Goal: Task Accomplishment & Management: Use online tool/utility

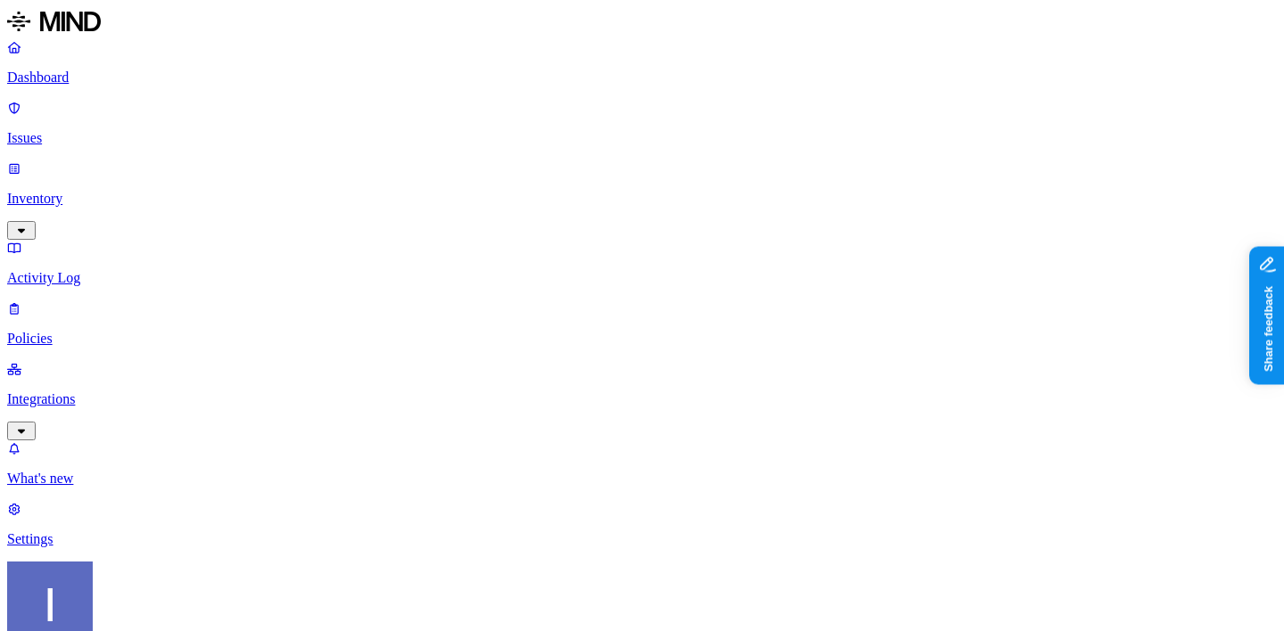
click at [86, 391] on p "Integrations" at bounding box center [641, 399] width 1269 height 16
click at [112, 191] on p "Inventory" at bounding box center [641, 199] width 1269 height 16
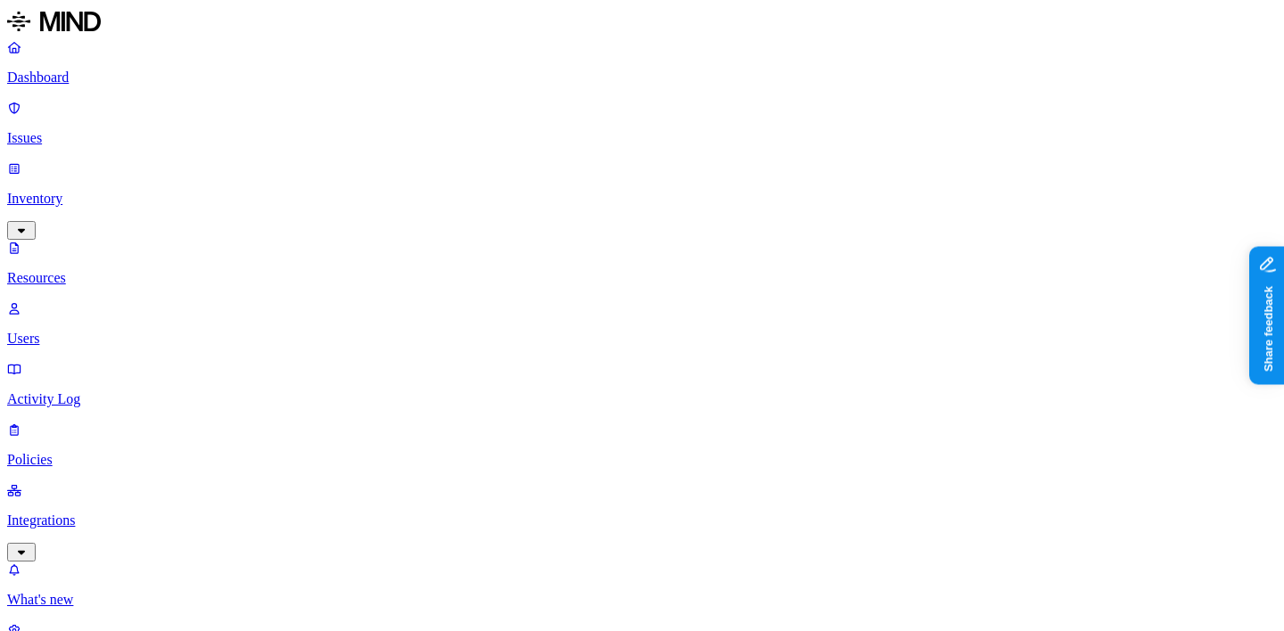
click at [137, 482] on link "Integrations" at bounding box center [641, 520] width 1269 height 77
click at [140, 562] on link "Endpoints" at bounding box center [641, 585] width 1269 height 46
click at [141, 531] on p "On-premise" at bounding box center [641, 539] width 1269 height 16
click at [127, 471] on p "Cloud" at bounding box center [641, 479] width 1269 height 16
click at [142, 531] on p "On-premise" at bounding box center [641, 539] width 1269 height 16
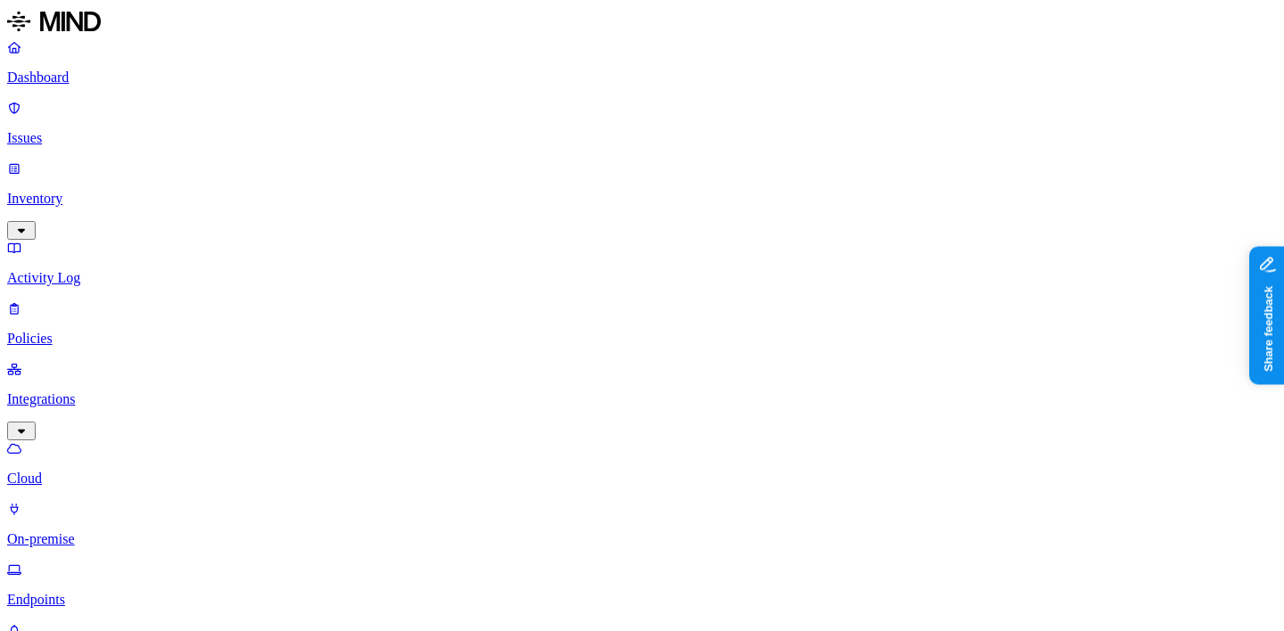
click at [135, 562] on link "Endpoints" at bounding box center [641, 585] width 1269 height 46
click at [132, 531] on p "On-premise" at bounding box center [641, 539] width 1269 height 16
click at [126, 592] on p "Endpoints" at bounding box center [641, 600] width 1269 height 16
click at [131, 471] on p "Cloud" at bounding box center [641, 479] width 1269 height 16
click at [121, 300] on link "Policies" at bounding box center [641, 323] width 1269 height 46
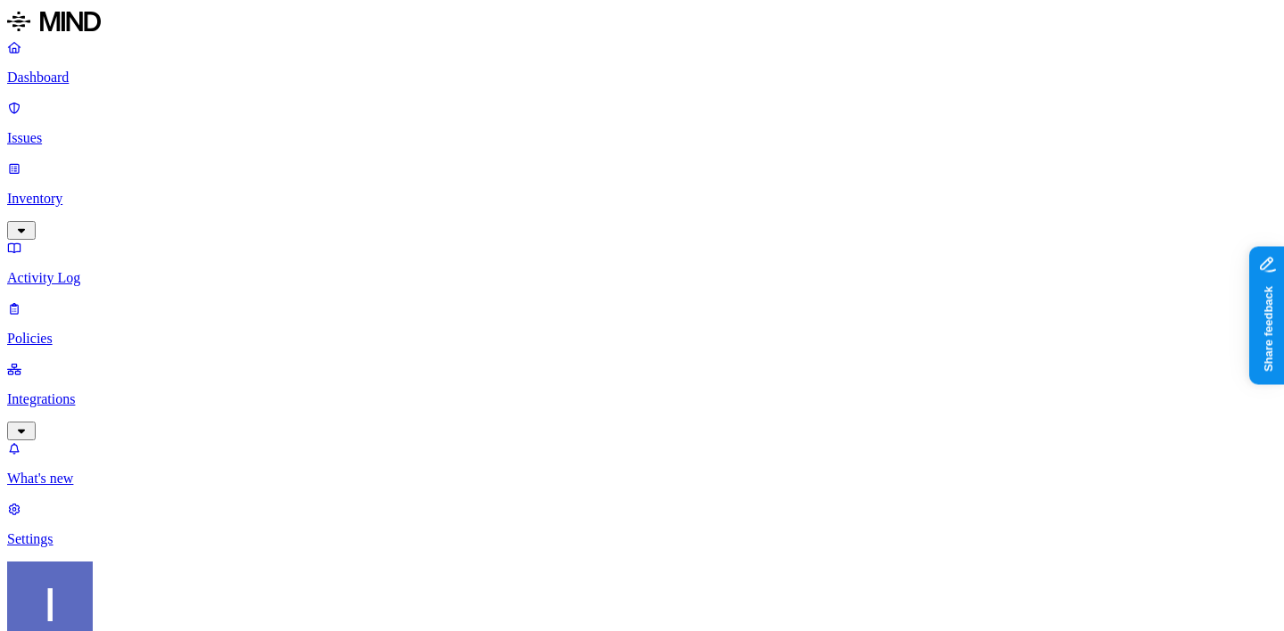
click at [125, 240] on link "Activity Log" at bounding box center [641, 263] width 1269 height 46
click at [119, 331] on p "Policies" at bounding box center [641, 339] width 1269 height 16
click at [53, 122] on link "Issues" at bounding box center [641, 123] width 1269 height 46
click at [130, 361] on link "Integrations" at bounding box center [641, 399] width 1269 height 77
